Goal: Task Accomplishment & Management: Use online tool/utility

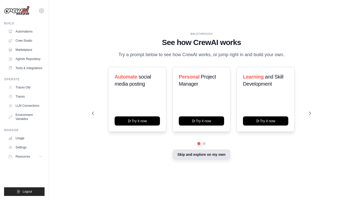
click at [203, 155] on button "Skip and explore on my own" at bounding box center [201, 155] width 57 height 10
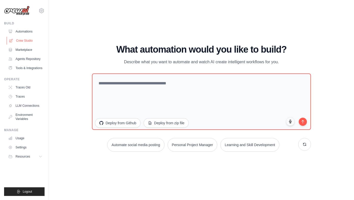
click at [25, 42] on link "Crew Studio" at bounding box center [26, 41] width 38 height 8
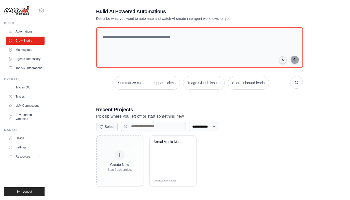
scroll to position [10, 0]
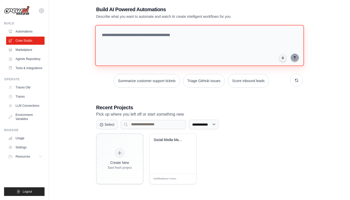
click at [127, 38] on textarea at bounding box center [199, 45] width 209 height 41
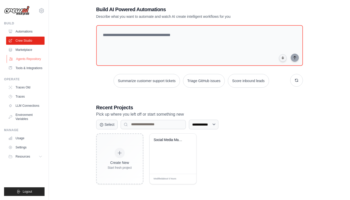
click at [28, 59] on link "Agents Repository" at bounding box center [26, 59] width 38 height 8
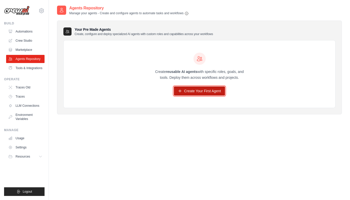
click at [200, 91] on link "Create Your First Agent" at bounding box center [199, 91] width 51 height 9
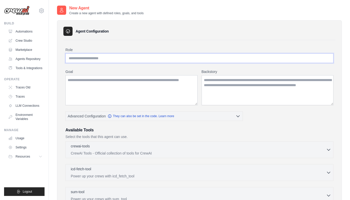
click at [98, 58] on input "Role" at bounding box center [199, 58] width 268 height 10
click at [111, 59] on input "Role" at bounding box center [199, 58] width 268 height 10
